Goal: Contribute content

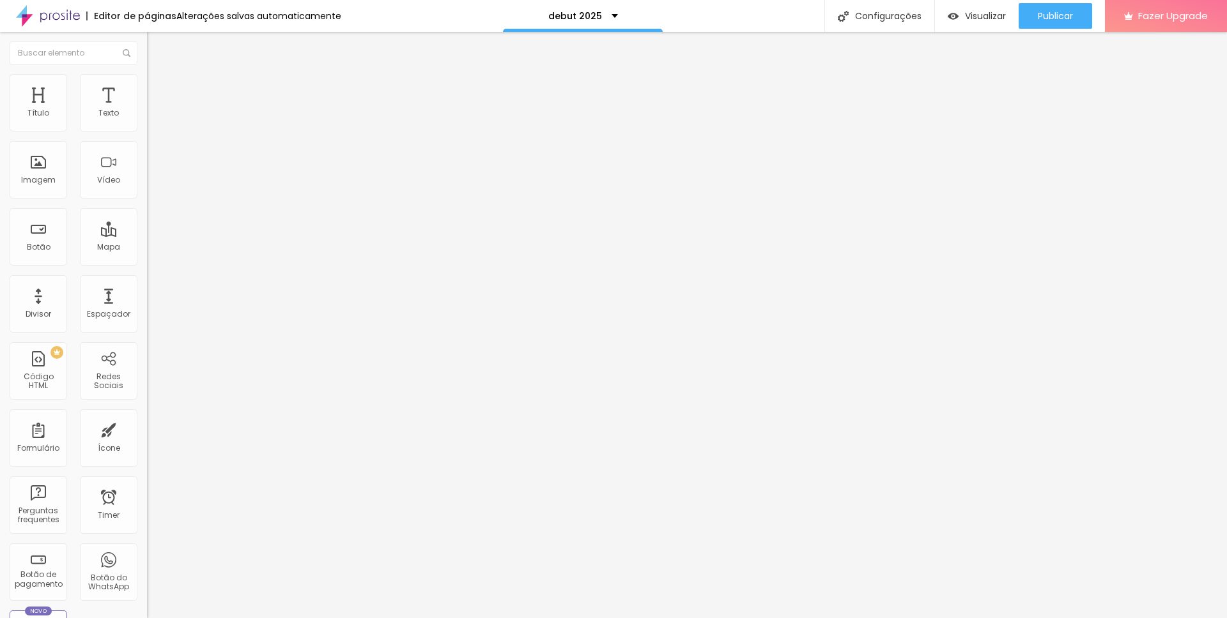
click at [147, 120] on input "[DOMAIN_NAME][URL]" at bounding box center [223, 113] width 153 height 13
paste input "3690525"
type input "[DOMAIN_NAME][URL]"
click at [147, 120] on input "[DOMAIN_NAME][URL]" at bounding box center [223, 113] width 153 height 13
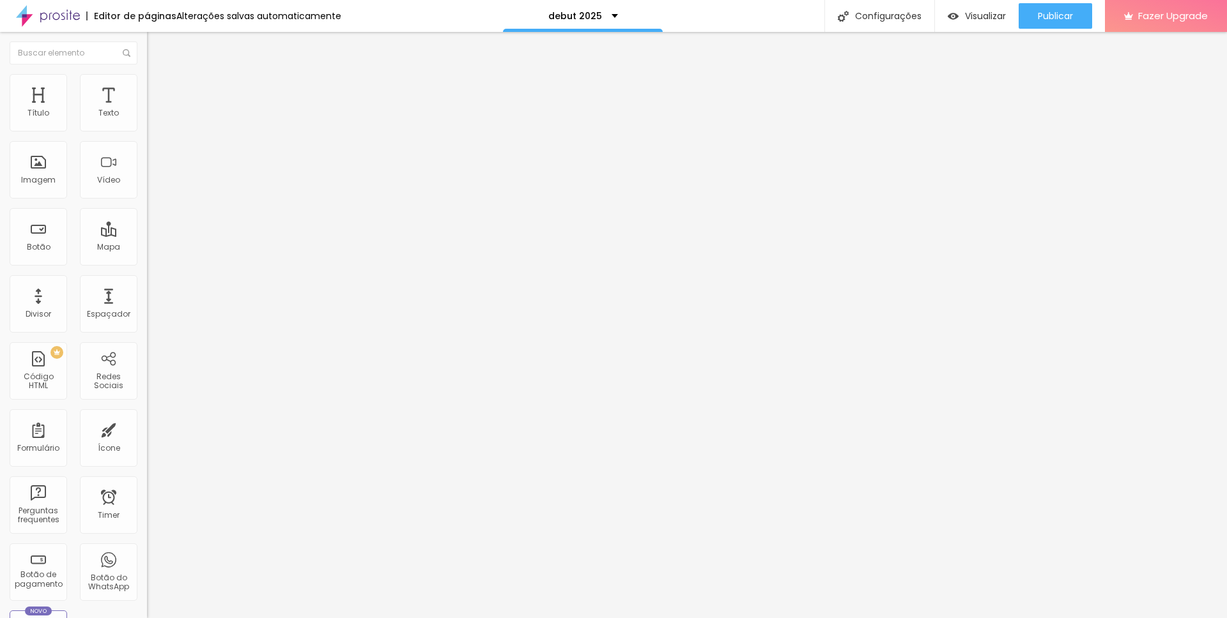
click at [147, 120] on input "[DOMAIN_NAME][URL]" at bounding box center [223, 113] width 153 height 13
paste input "3722079"
type input "[DOMAIN_NAME][URL]"
click at [147, 131] on div "URL do vídeo [DOMAIN_NAME][URL]" at bounding box center [220, 115] width 147 height 31
click at [147, 120] on input "[DOMAIN_NAME][URL]" at bounding box center [223, 113] width 153 height 13
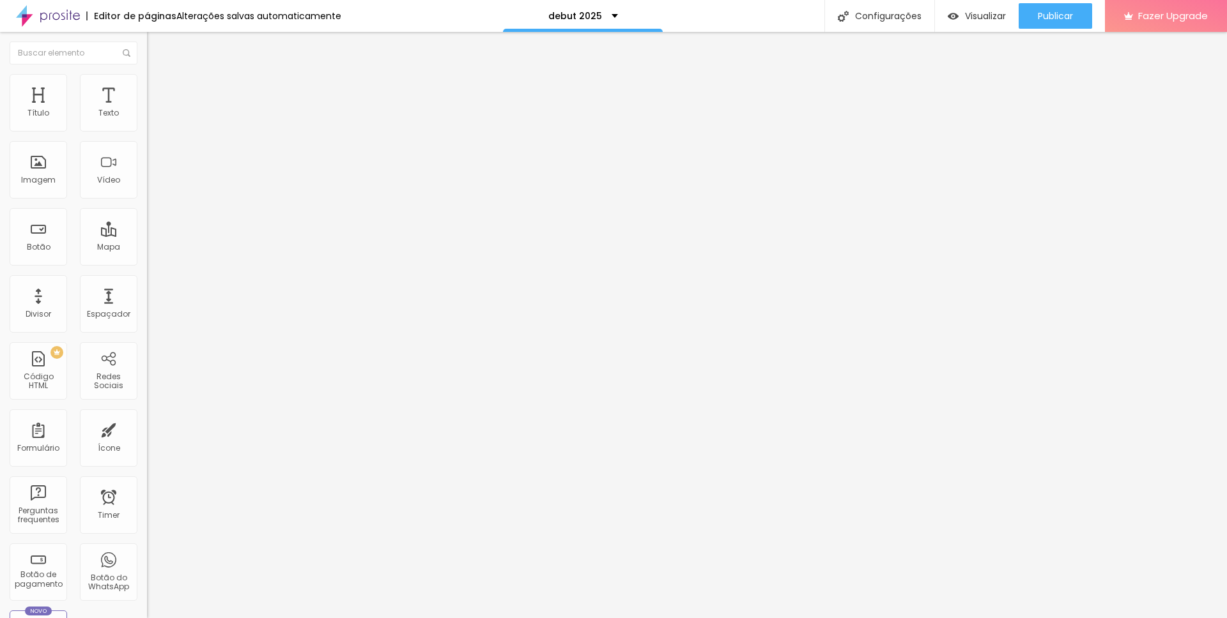
click at [147, 120] on input "[DOMAIN_NAME][URL]" at bounding box center [223, 113] width 153 height 13
paste input "681273"
type input "[DOMAIN_NAME][URL]"
click at [1089, 9] on button "Publicar" at bounding box center [1054, 16] width 73 height 26
